Goal: Check status: Check status

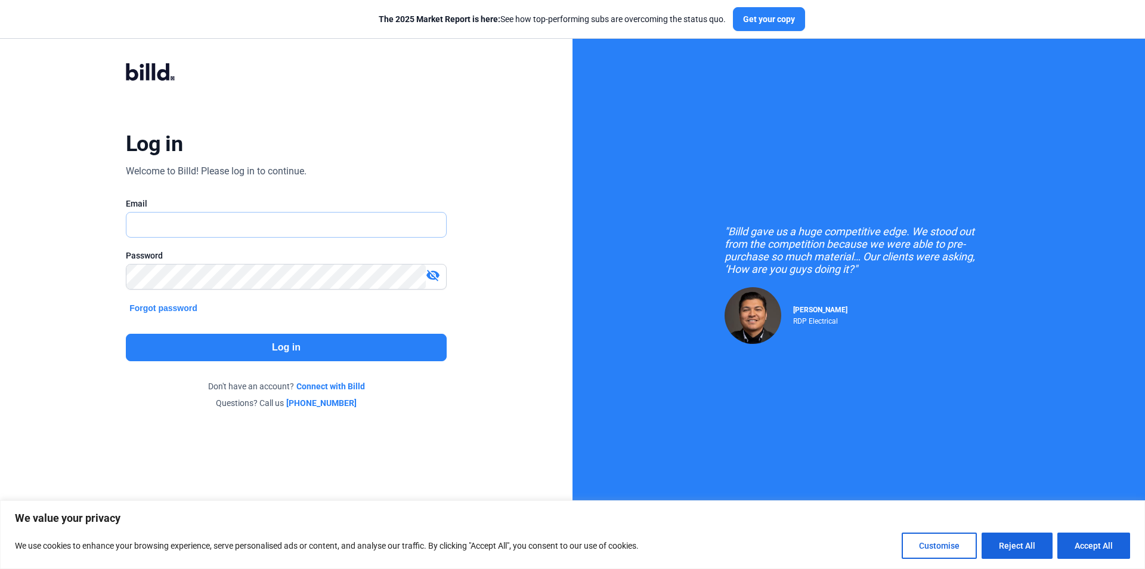
type input "[EMAIL_ADDRESS][DOMAIN_NAME]"
click at [298, 345] on button "Log in" at bounding box center [286, 346] width 321 height 27
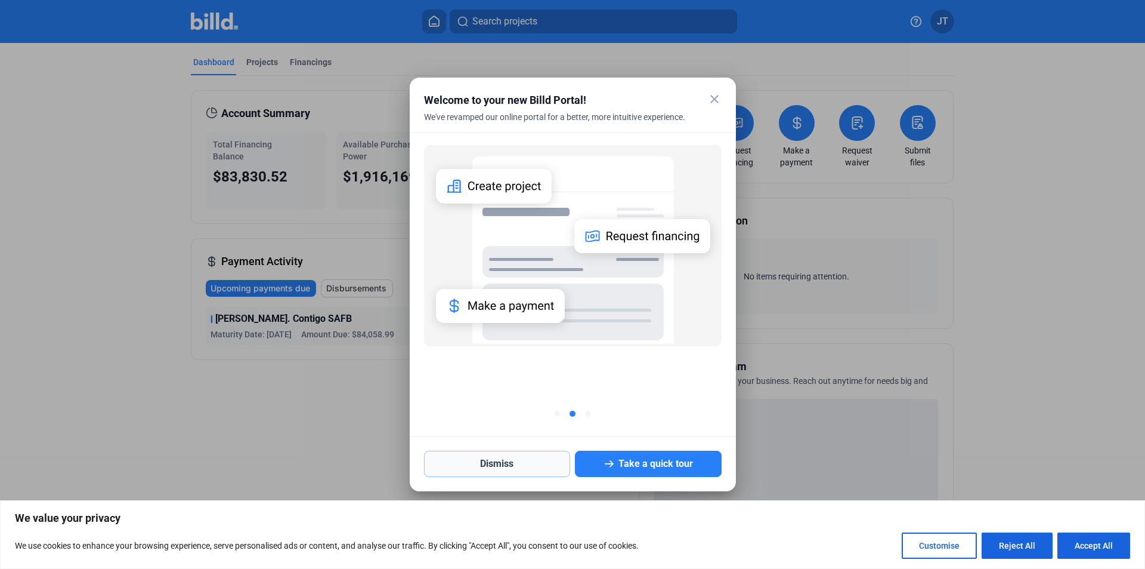
click at [520, 456] on button "Dismiss" at bounding box center [497, 463] width 147 height 26
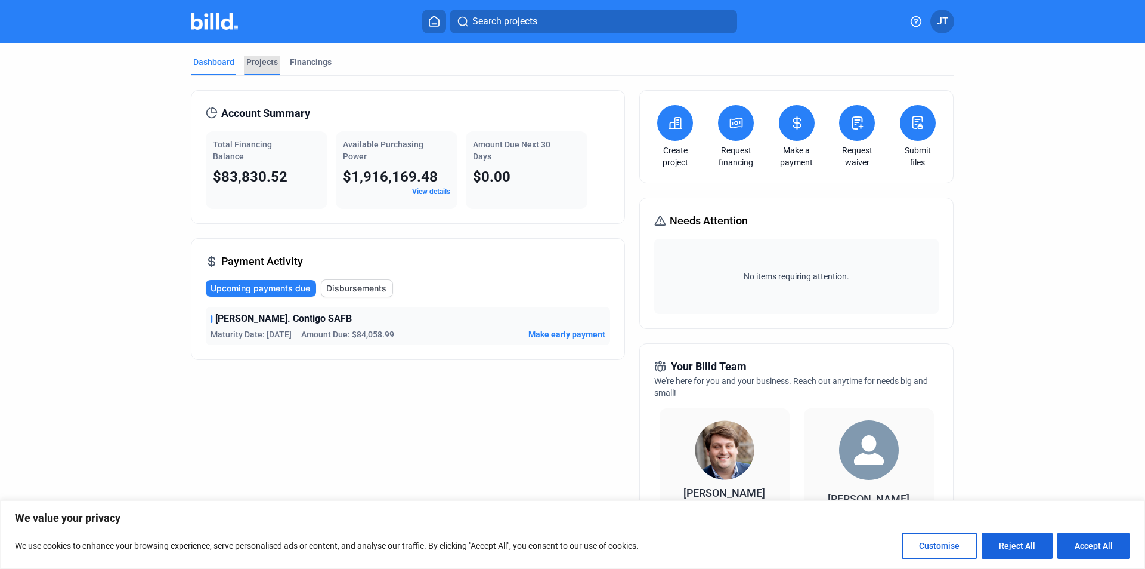
click at [260, 61] on div "Projects" at bounding box center [262, 62] width 32 height 12
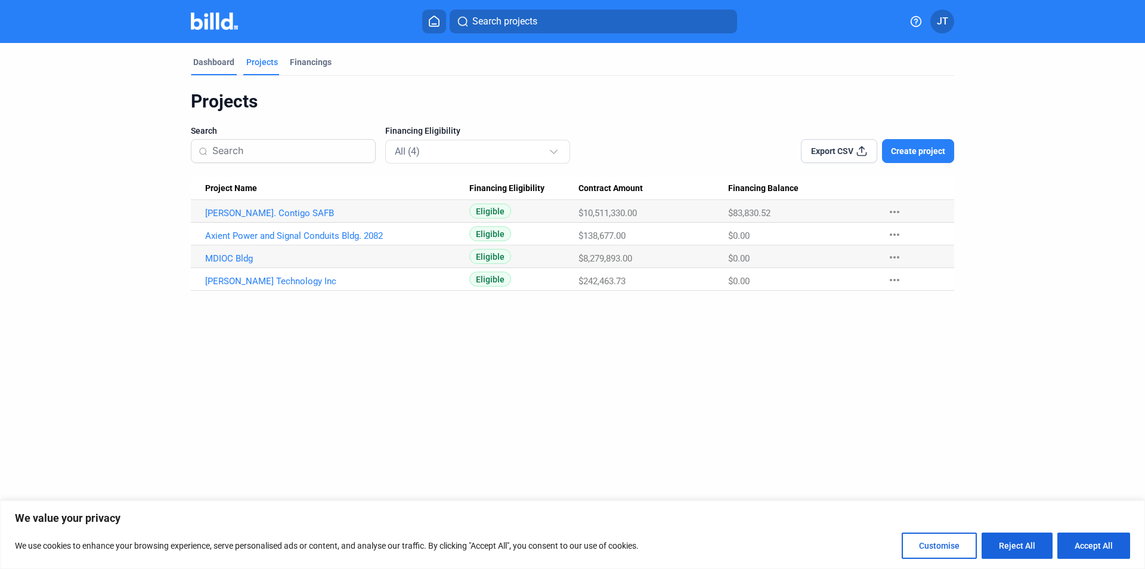
click at [215, 63] on div "Dashboard" at bounding box center [213, 62] width 41 height 12
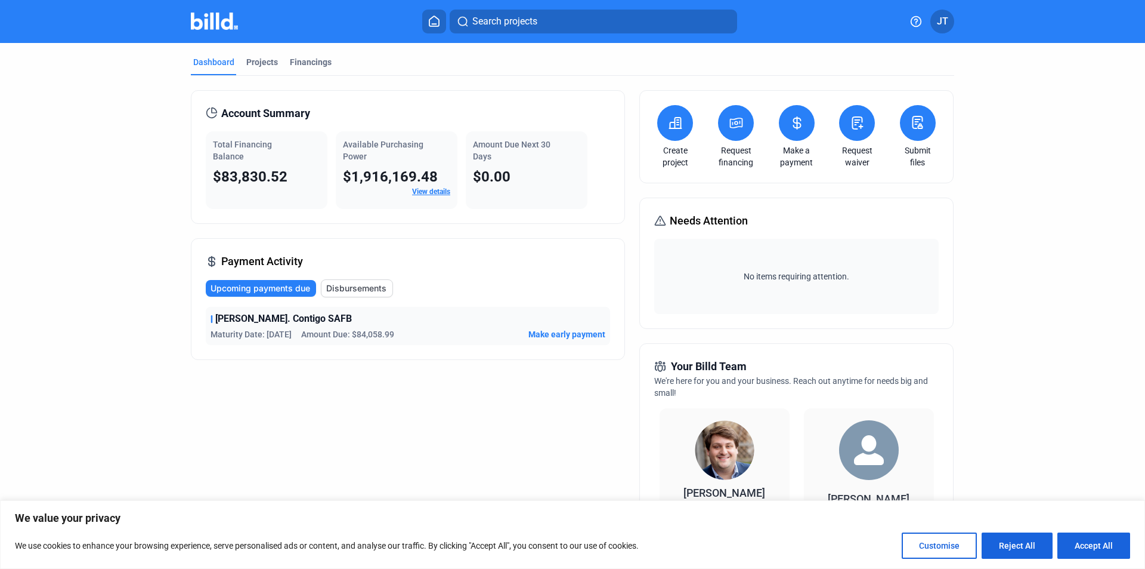
drag, startPoint x: 267, startPoint y: 292, endPoint x: 281, endPoint y: 268, distance: 27.5
click at [267, 292] on span "Upcoming payments due" at bounding box center [261, 288] width 100 height 12
click at [261, 284] on span "Upcoming payments due" at bounding box center [261, 288] width 100 height 12
click at [251, 60] on div "Projects" at bounding box center [262, 62] width 32 height 12
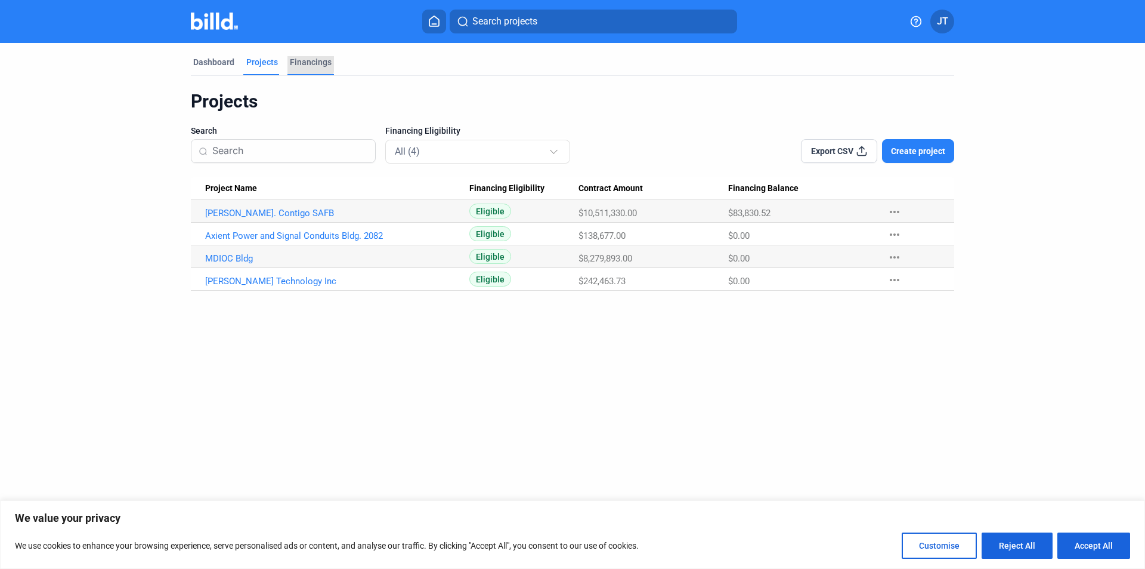
click at [301, 63] on div "Financings" at bounding box center [311, 62] width 42 height 12
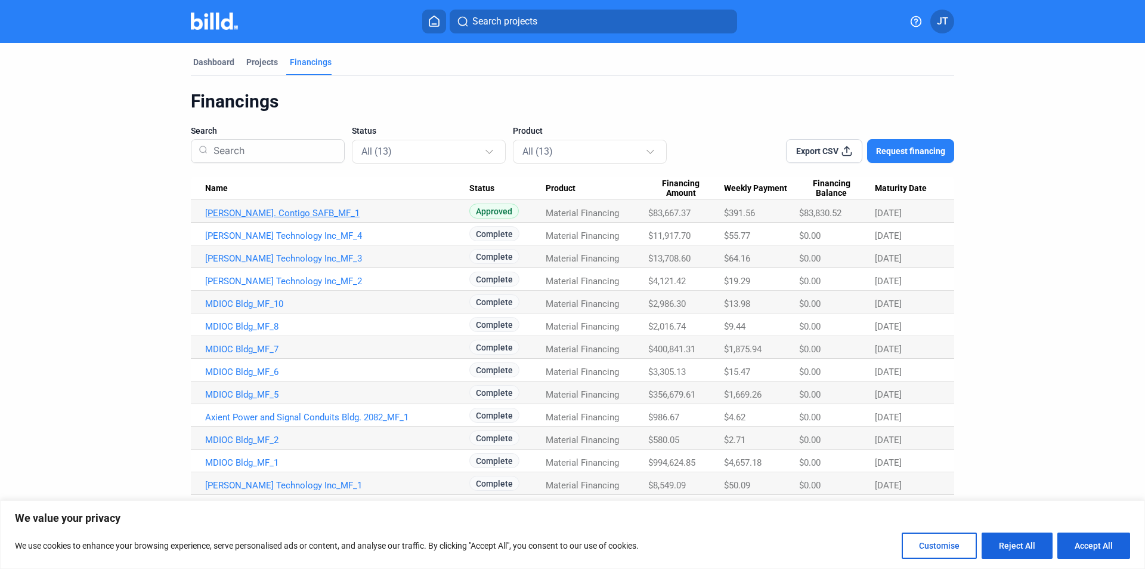
click at [259, 209] on link "[PERSON_NAME]. Contigo SAFB_MF_1" at bounding box center [337, 213] width 264 height 11
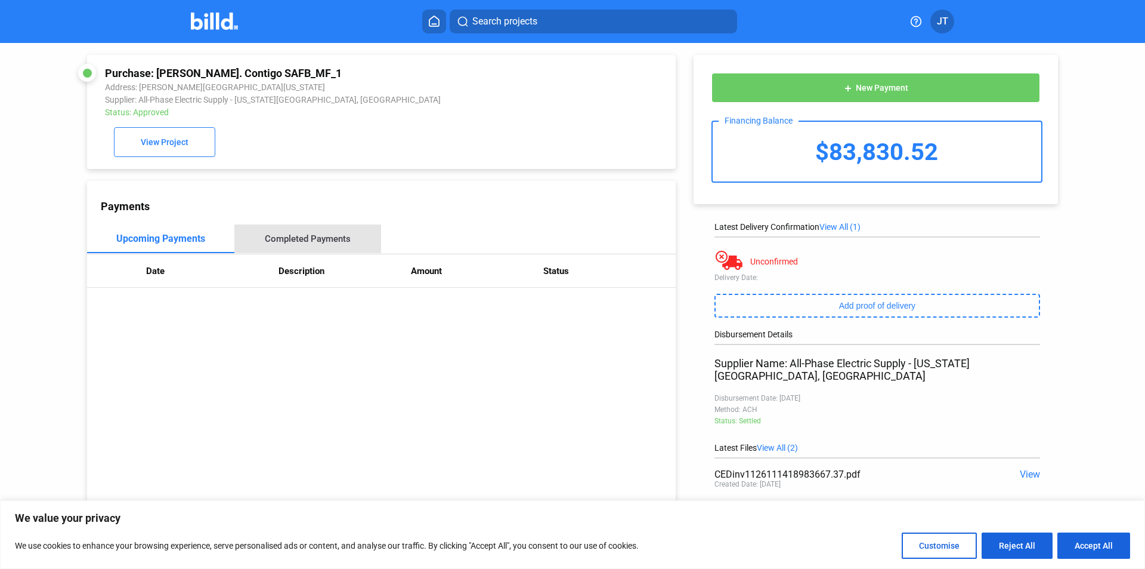
click at [321, 250] on div "Completed Payments" at bounding box center [307, 238] width 147 height 29
